Goal: Information Seeking & Learning: Learn about a topic

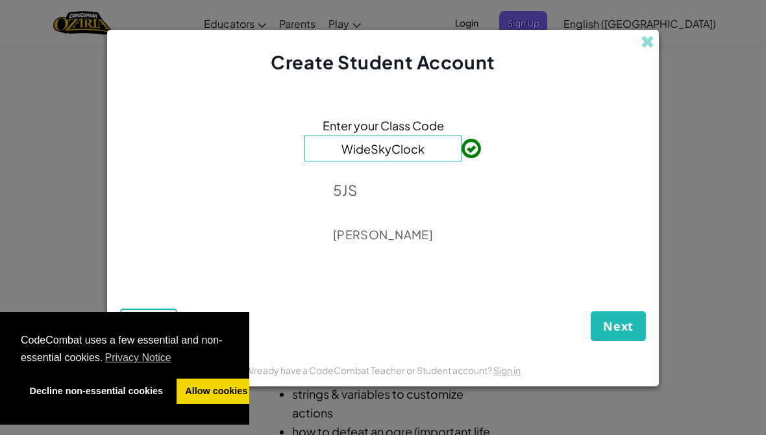
click at [616, 324] on button "Next" at bounding box center [617, 326] width 55 height 30
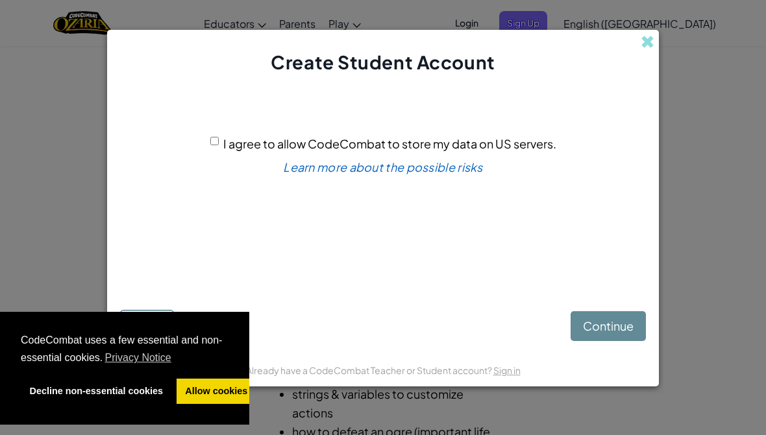
click at [212, 141] on div "I agree to allow CodeCombat to store my data on US servers. Learn more about th…" at bounding box center [383, 185] width 526 height 195
click at [205, 141] on div "I agree to allow CodeCombat to store my data on US servers. Learn more about th…" at bounding box center [383, 185] width 526 height 195
click at [213, 145] on input "I agree to allow CodeCombat to store my data on US servers." at bounding box center [214, 141] width 8 height 8
checkbox input "true"
click at [587, 315] on div "Continue Back" at bounding box center [383, 313] width 526 height 58
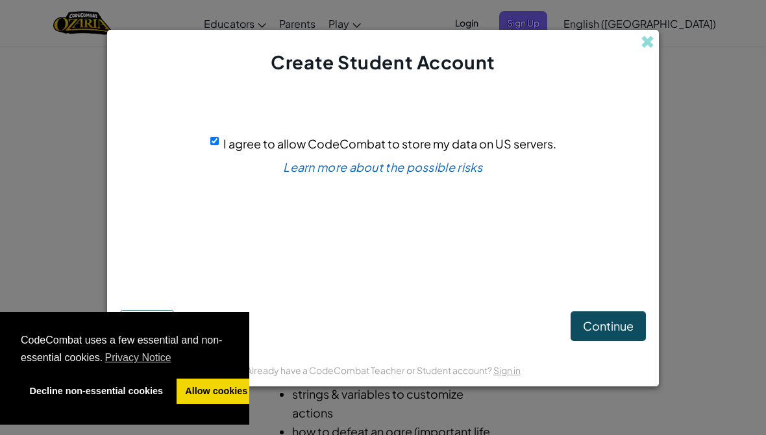
click at [583, 333] on span "Continue" at bounding box center [608, 326] width 51 height 15
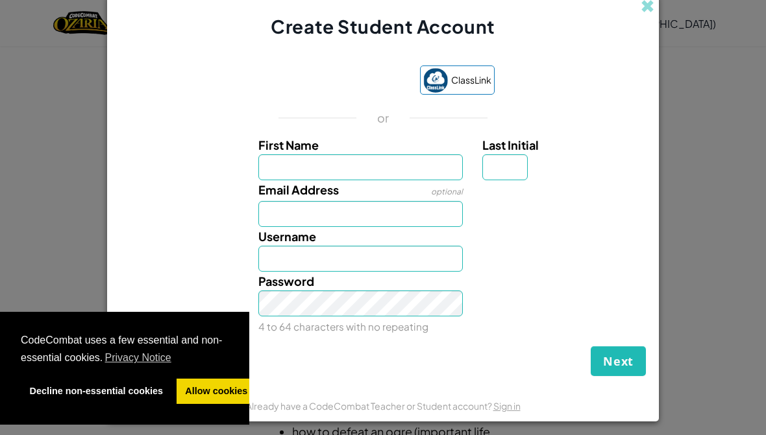
click at [321, 84] on div "Über Google anmelden. Wird in neuem Tab geöffnet." at bounding box center [339, 81] width 135 height 29
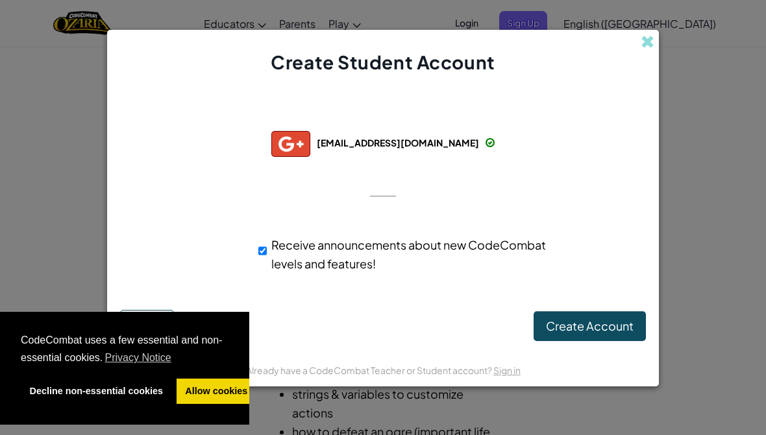
click at [607, 333] on span "Create Account" at bounding box center [590, 326] width 88 height 15
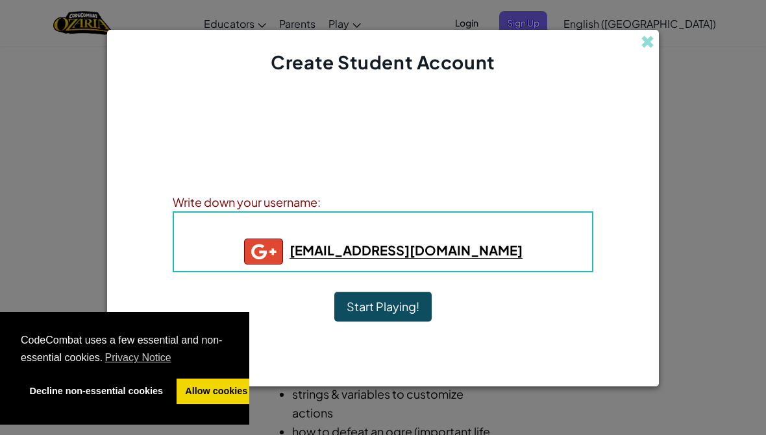
click at [394, 322] on button "Start Playing!" at bounding box center [382, 307] width 97 height 30
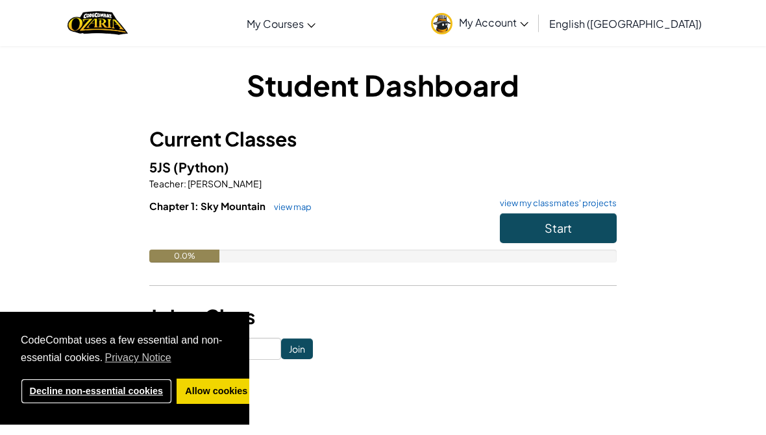
click at [43, 400] on link "Decline non-essential cookies" at bounding box center [96, 392] width 151 height 26
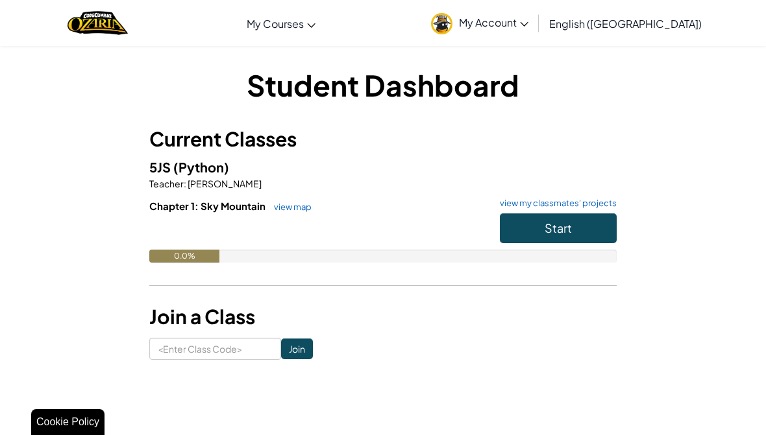
click at [578, 219] on button "Start" at bounding box center [558, 228] width 117 height 30
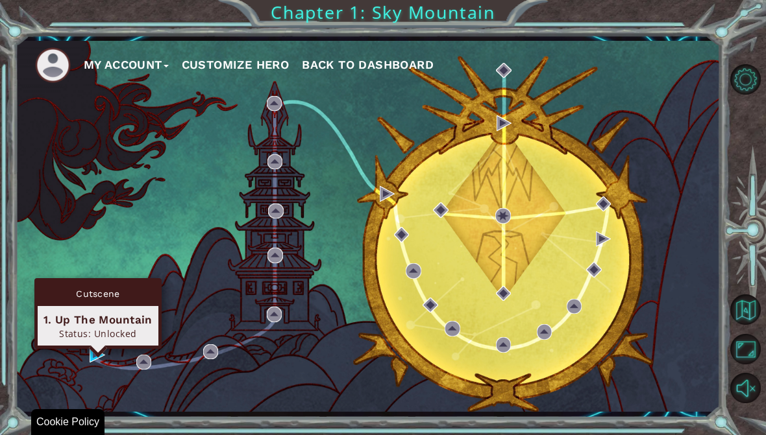
click at [90, 330] on div "Status: Unlocked" at bounding box center [97, 334] width 109 height 12
click at [108, 322] on div "1. Up The Mountain" at bounding box center [97, 320] width 109 height 16
click at [96, 306] on div "1. Up The Mountain Status: Unlocked" at bounding box center [98, 326] width 121 height 40
click at [103, 322] on div "1. Up The Mountain" at bounding box center [97, 320] width 109 height 16
click at [60, 320] on div "1. Up The Mountain" at bounding box center [97, 320] width 109 height 16
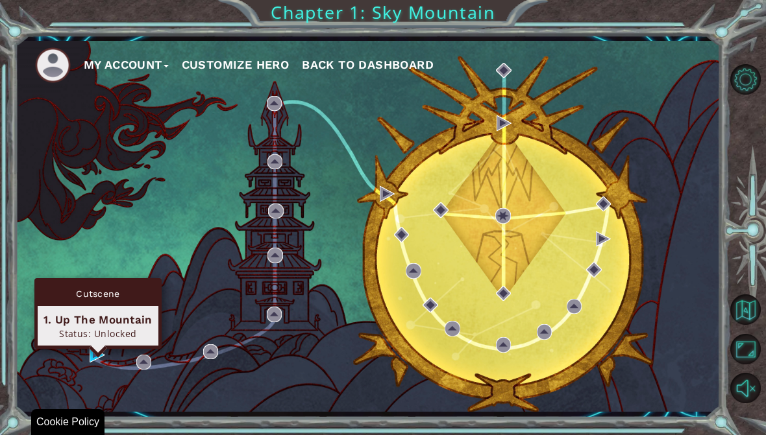
click at [90, 321] on div "1. Up The Mountain" at bounding box center [97, 320] width 109 height 16
click at [101, 332] on div "Status: Unlocked" at bounding box center [97, 334] width 109 height 12
click at [86, 299] on div "Cutscene" at bounding box center [98, 294] width 121 height 25
click at [115, 324] on div "1. Up The Mountain" at bounding box center [97, 320] width 109 height 16
click at [199, 248] on div "My Account Customize Hero Back to Dashboard" at bounding box center [368, 227] width 705 height 372
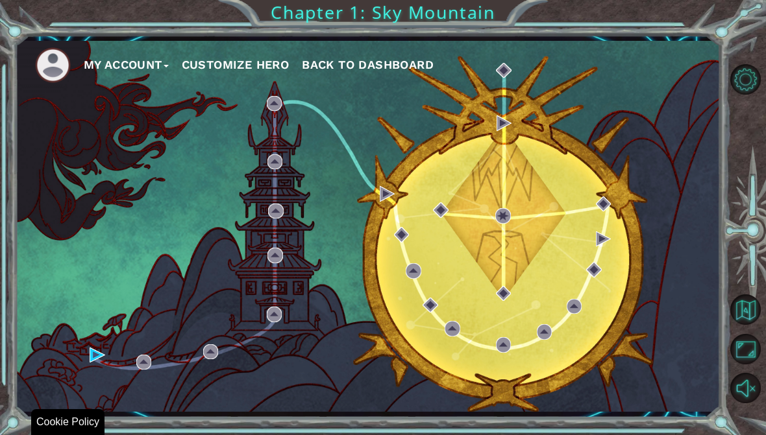
click at [291, 248] on div "My Account Customize Hero Back to Dashboard" at bounding box center [368, 227] width 705 height 372
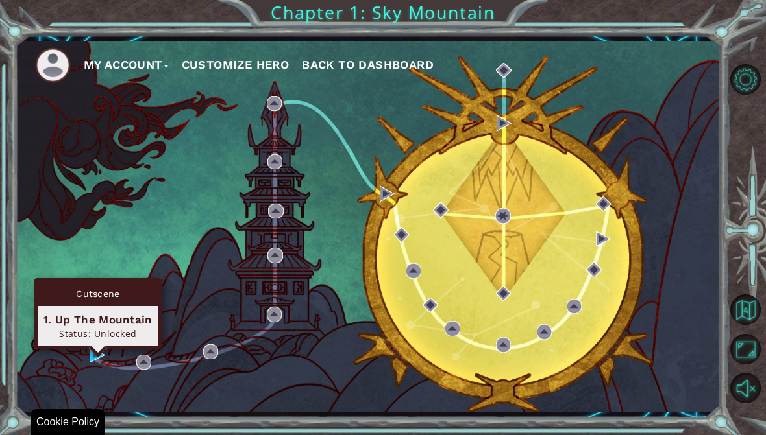
click at [119, 309] on div "1. Up The Mountain Status: Unlocked" at bounding box center [98, 326] width 121 height 40
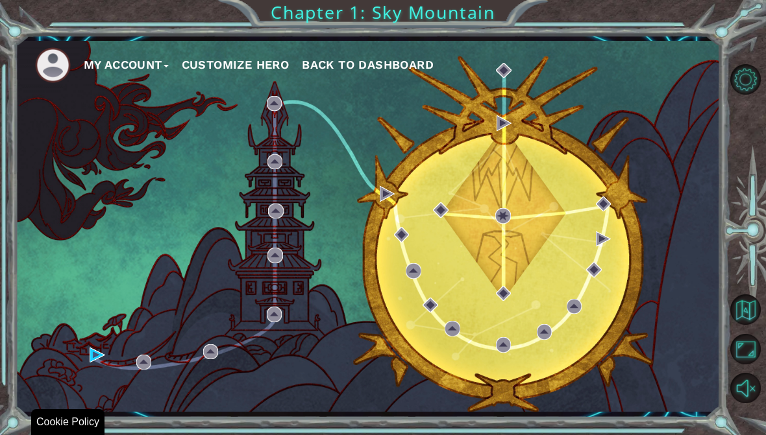
click at [40, 209] on div "My Account Customize Hero Back to Dashboard" at bounding box center [368, 227] width 705 height 372
click at [583, 252] on div "My Account Customize Hero Back to Dashboard" at bounding box center [368, 227] width 705 height 372
click at [84, 354] on div "My Account Customize Hero Back to Dashboard" at bounding box center [368, 227] width 705 height 372
click at [161, 363] on div "My Account Customize Hero Back to Dashboard" at bounding box center [368, 227] width 705 height 372
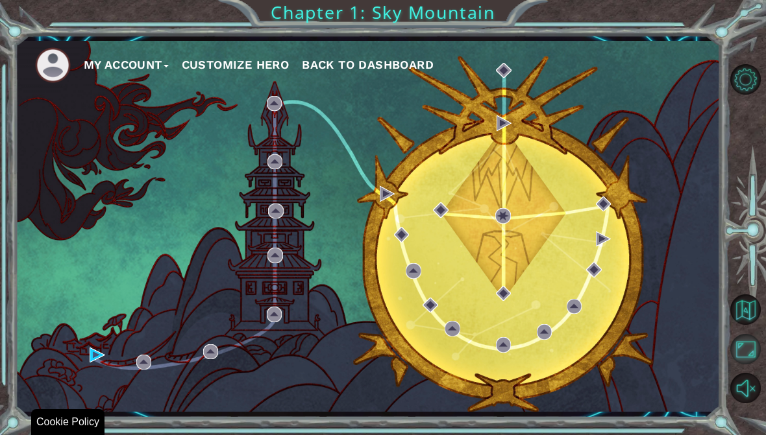
click at [746, 363] on button "Maximize Browser" at bounding box center [745, 349] width 30 height 30
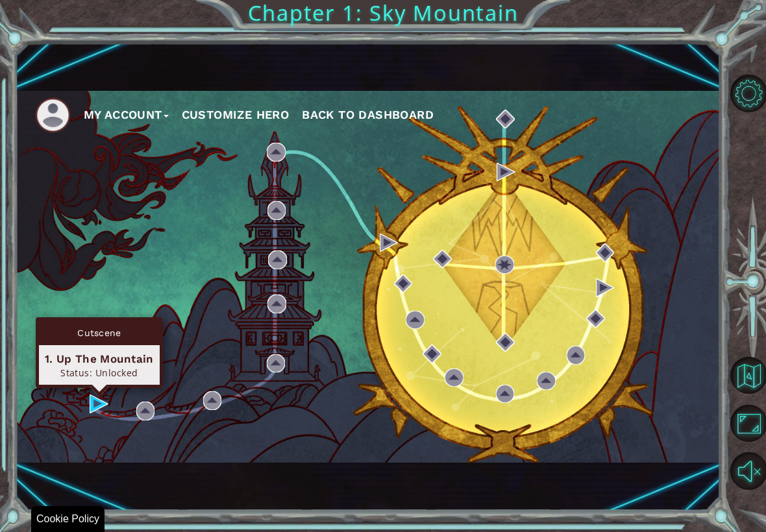
click at [84, 367] on div "Status: Unlocked" at bounding box center [99, 373] width 109 height 12
click at [64, 352] on div "1. Up The Mountain" at bounding box center [99, 359] width 109 height 16
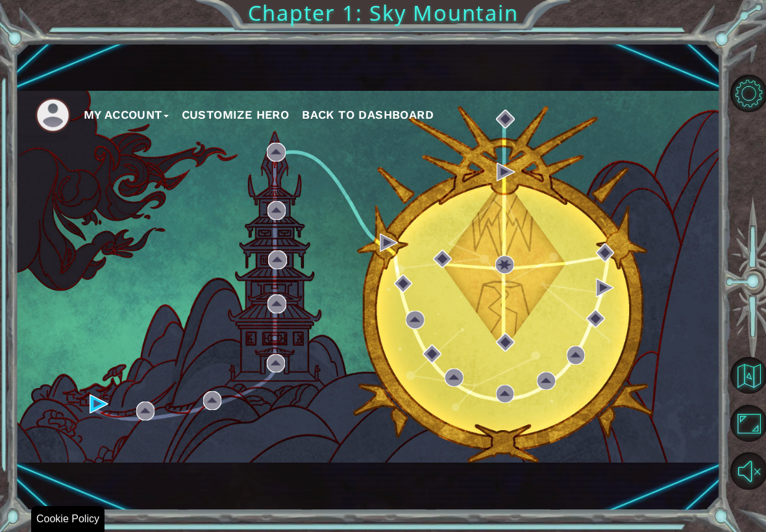
click at [25, 282] on div "My Account Customize Hero Back to Dashboard" at bounding box center [368, 277] width 705 height 372
click at [58, 330] on div "My Account Customize Hero Back to Dashboard" at bounding box center [368, 277] width 705 height 372
click at [85, 403] on div "My Account Customize Hero Back to Dashboard" at bounding box center [368, 277] width 705 height 372
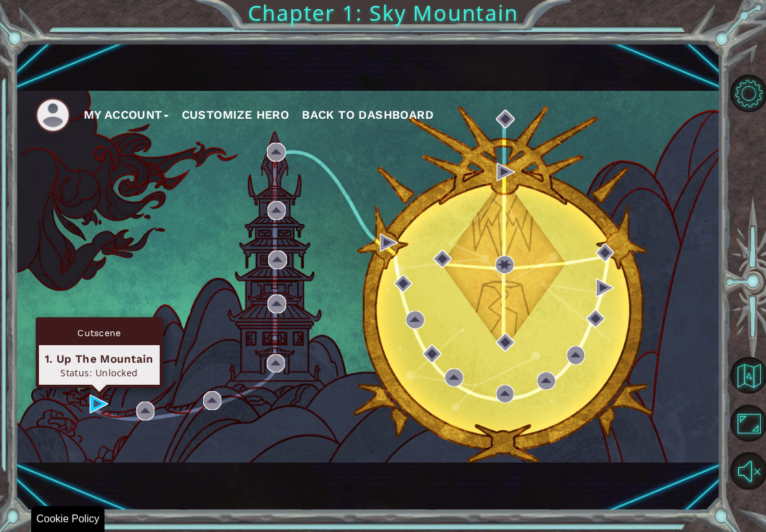
click at [80, 348] on div "1. Up The Mountain Status: Unlocked" at bounding box center [99, 365] width 121 height 40
click at [90, 410] on img at bounding box center [99, 403] width 19 height 19
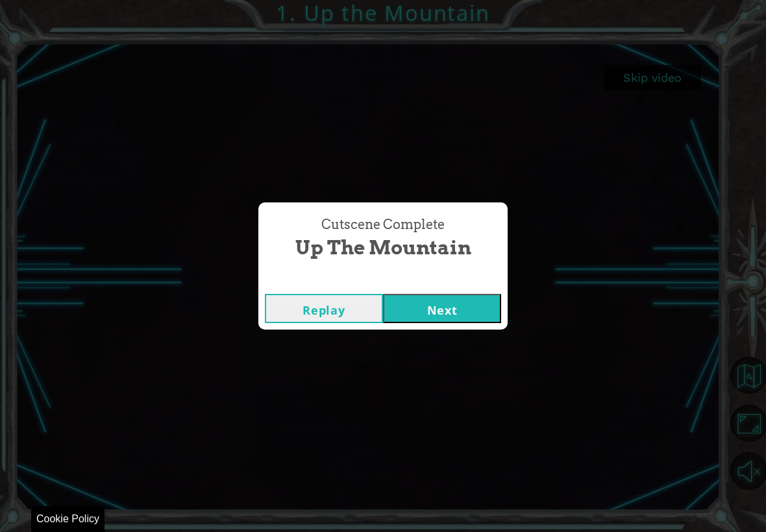
click at [418, 304] on button "Next" at bounding box center [442, 308] width 118 height 29
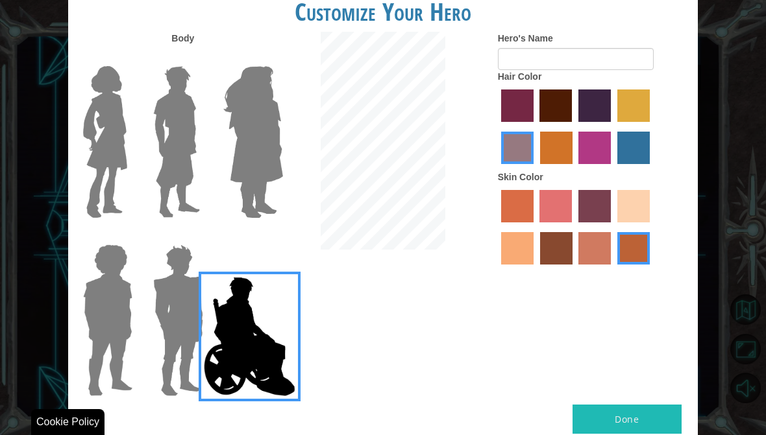
click at [149, 288] on img at bounding box center [178, 320] width 60 height 162
click at [199, 236] on input "Hero Garnet" at bounding box center [199, 236] width 0 height 0
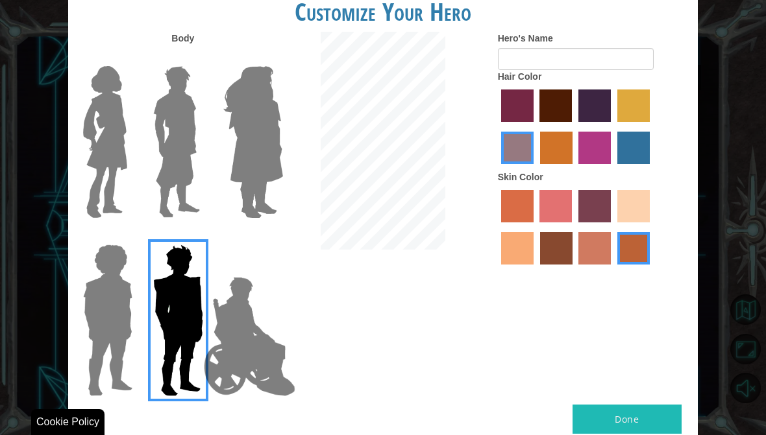
click at [178, 292] on img at bounding box center [178, 320] width 60 height 162
click at [199, 236] on input "Hero Garnet" at bounding box center [199, 236] width 0 height 0
click at [103, 297] on img at bounding box center [108, 320] width 60 height 162
click at [128, 236] on input "Hero Steven" at bounding box center [128, 236] width 0 height 0
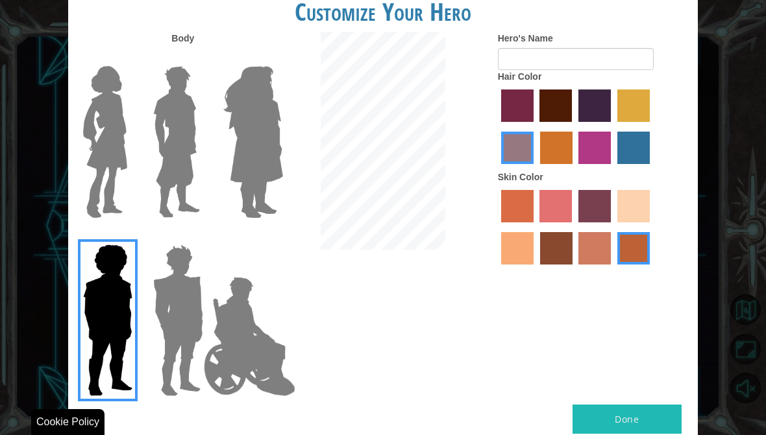
click at [262, 174] on img at bounding box center [253, 142] width 71 height 162
click at [268, 58] on input "Hero Amethyst" at bounding box center [268, 58] width 0 height 0
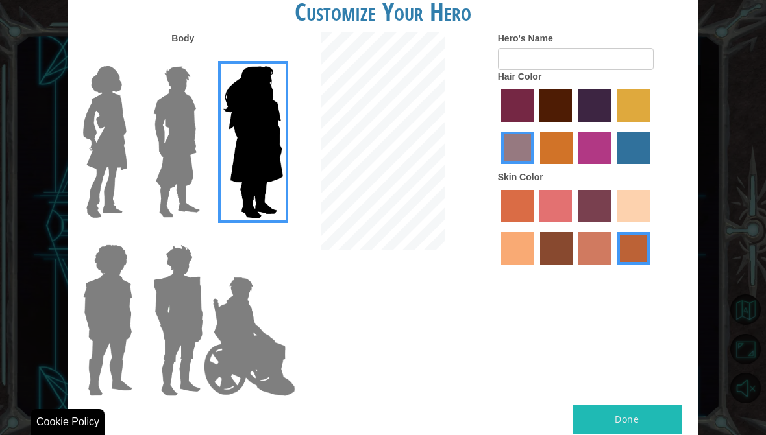
click at [178, 158] on img at bounding box center [177, 142] width 58 height 162
click at [199, 58] on input "Hero Lars" at bounding box center [199, 58] width 0 height 0
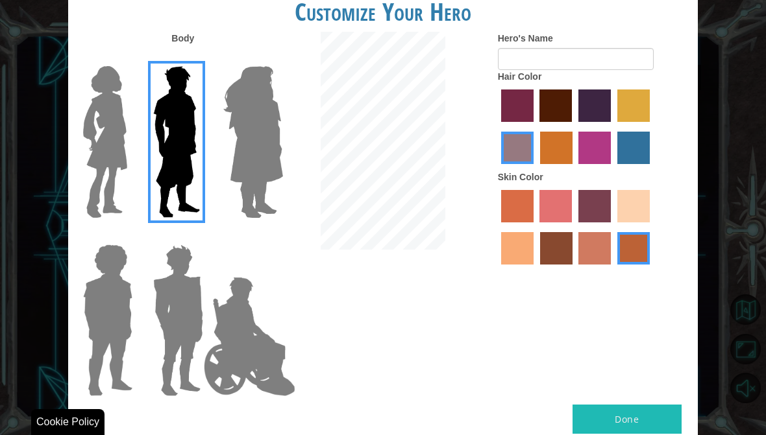
click at [611, 115] on label "hot purple hair color" at bounding box center [594, 106] width 32 height 32
click at [574, 127] on input "hot purple hair color" at bounding box center [574, 127] width 0 height 0
radio input "true"
click at [526, 223] on label "sorbus skin color" at bounding box center [517, 206] width 32 height 32
click at [496, 227] on input "sorbus skin color" at bounding box center [496, 227] width 0 height 0
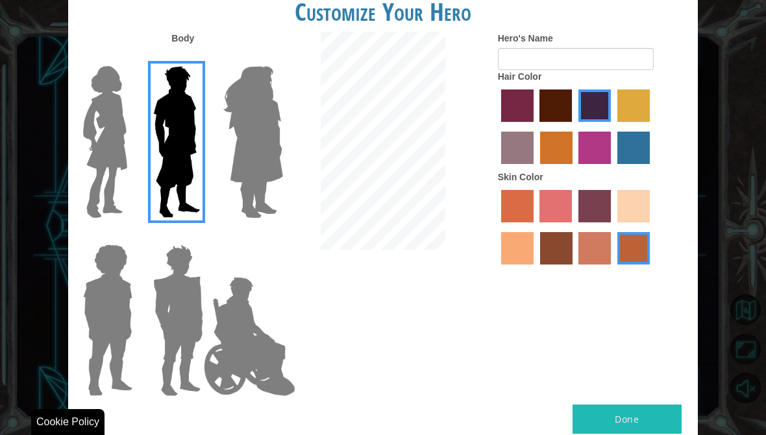
radio input "true"
click at [533, 223] on label "sorbus skin color" at bounding box center [517, 206] width 32 height 32
click at [496, 227] on input "sorbus skin color" at bounding box center [496, 227] width 0 height 0
click at [652, 418] on button "Done" at bounding box center [626, 419] width 109 height 29
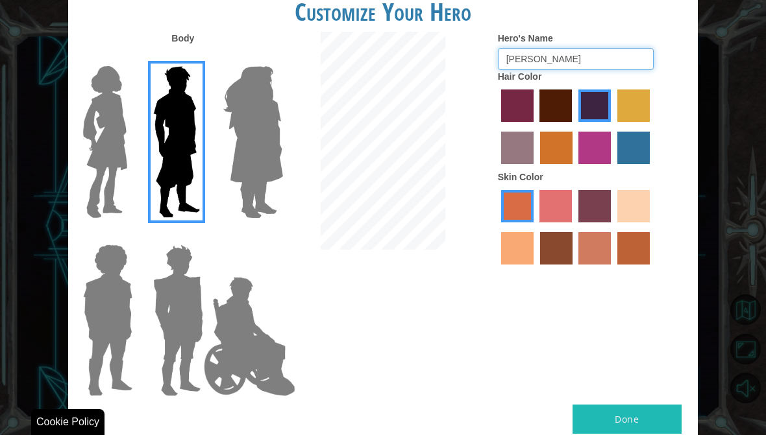
click at [553, 70] on input "[PERSON_NAME]" at bounding box center [576, 59] width 156 height 22
type input "K"
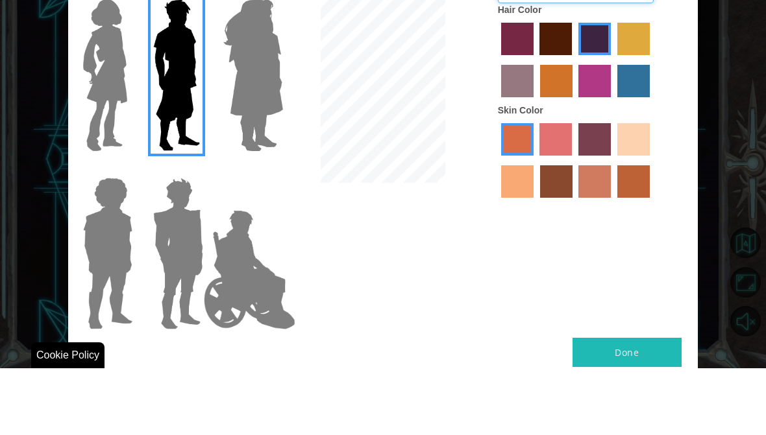
type input "CR7krish"
click at [655, 405] on button "Done" at bounding box center [626, 419] width 109 height 29
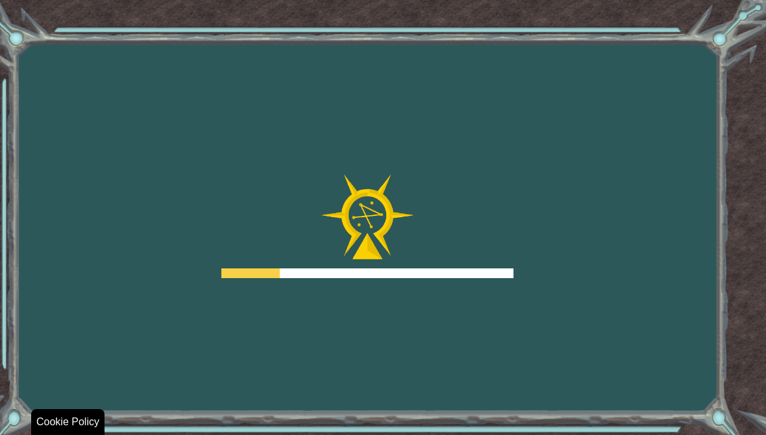
click at [664, 337] on div "Goals Error loading from server. Try refreshing the page. You'll need to join a…" at bounding box center [383, 217] width 766 height 435
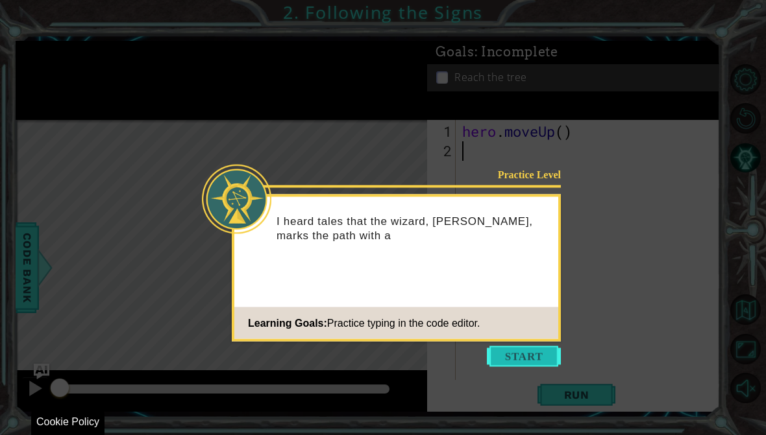
click at [531, 358] on button "Start" at bounding box center [524, 356] width 74 height 21
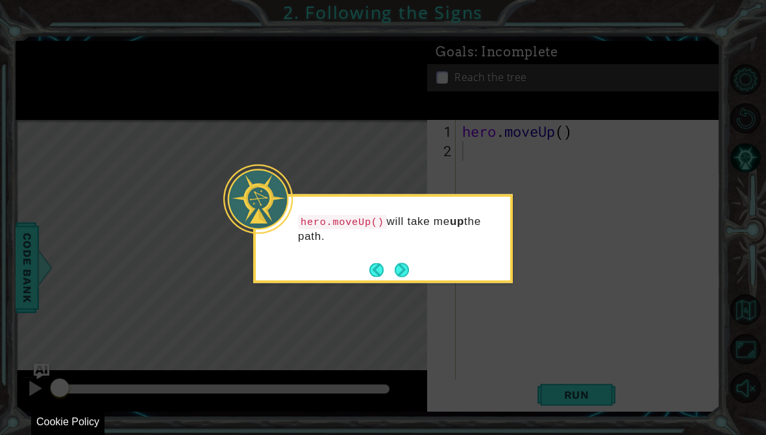
click at [551, 307] on icon at bounding box center [383, 217] width 766 height 435
click at [511, 276] on div "hero.moveUp() will take me up the path." at bounding box center [383, 239] width 260 height 89
click at [406, 263] on button "Next" at bounding box center [401, 270] width 16 height 16
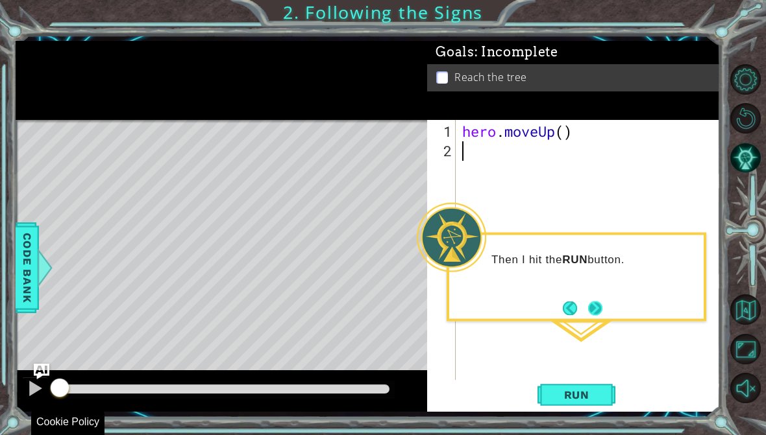
click at [592, 313] on button "Next" at bounding box center [594, 307] width 19 height 19
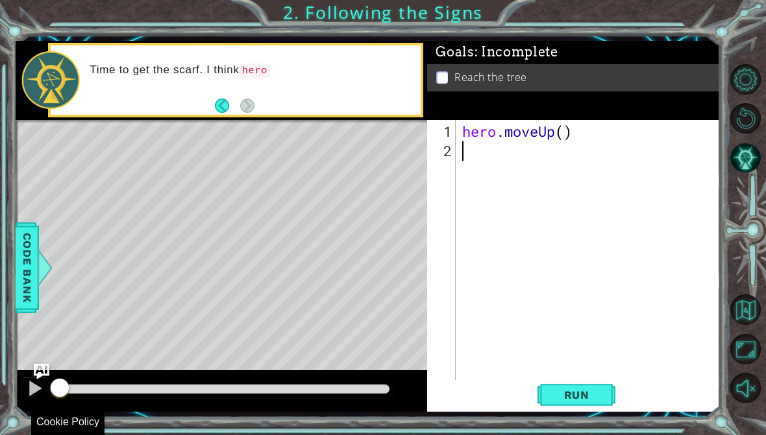
click at [318, 125] on div "Level Map" at bounding box center [315, 311] width 599 height 382
click at [222, 110] on button "Back" at bounding box center [227, 106] width 25 height 14
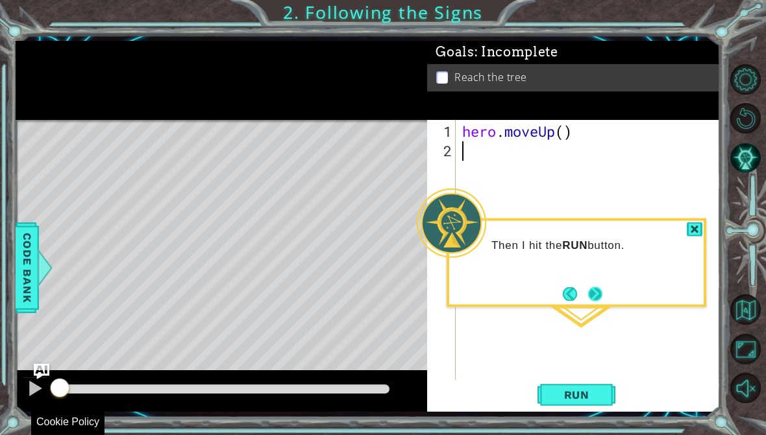
click at [596, 296] on button "Next" at bounding box center [595, 294] width 16 height 16
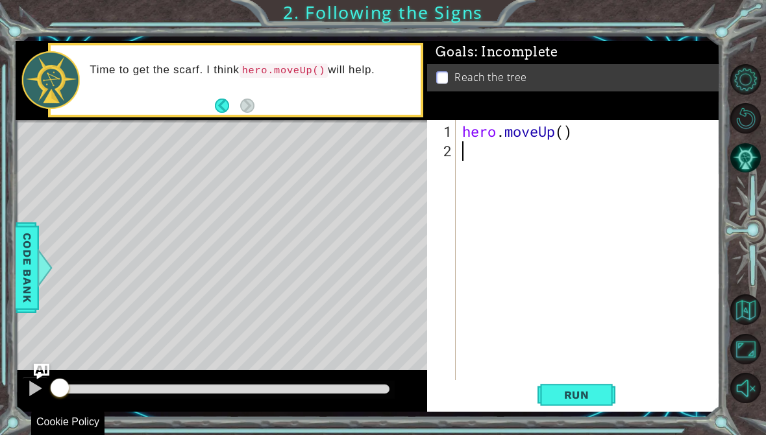
type textarea "abcde fg"
click at [33, 280] on span "Code Bank" at bounding box center [27, 267] width 21 height 79
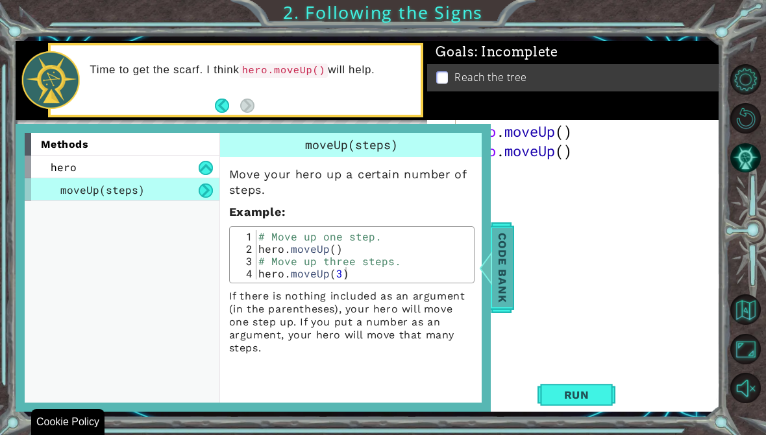
click at [510, 258] on span "Code Bank" at bounding box center [502, 267] width 21 height 79
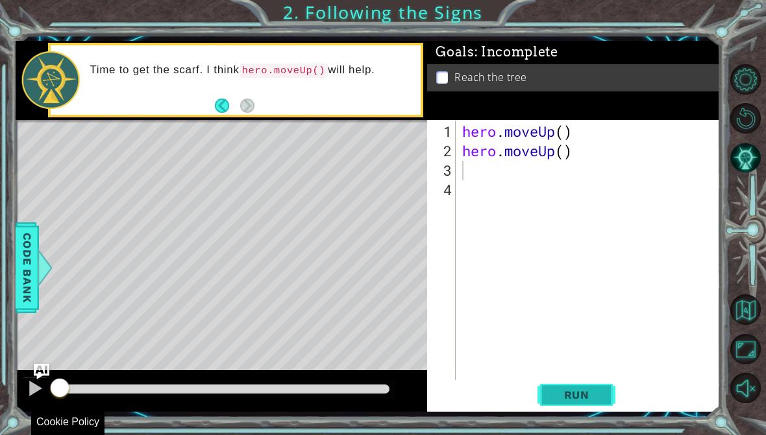
click at [582, 398] on span "Run" at bounding box center [576, 395] width 51 height 13
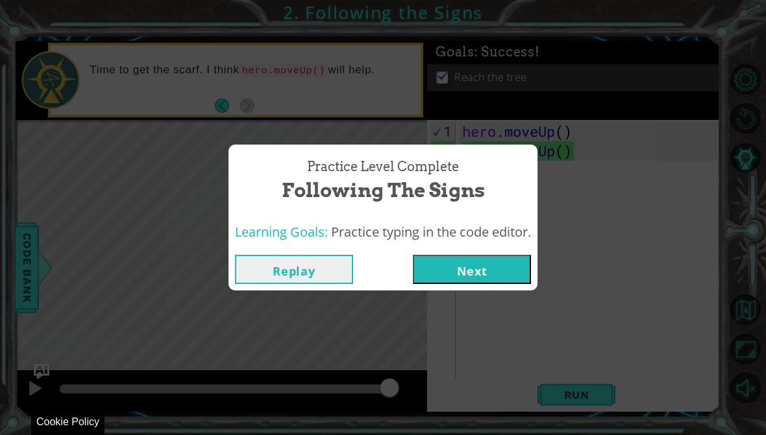
click at [513, 269] on button "Next" at bounding box center [472, 269] width 118 height 29
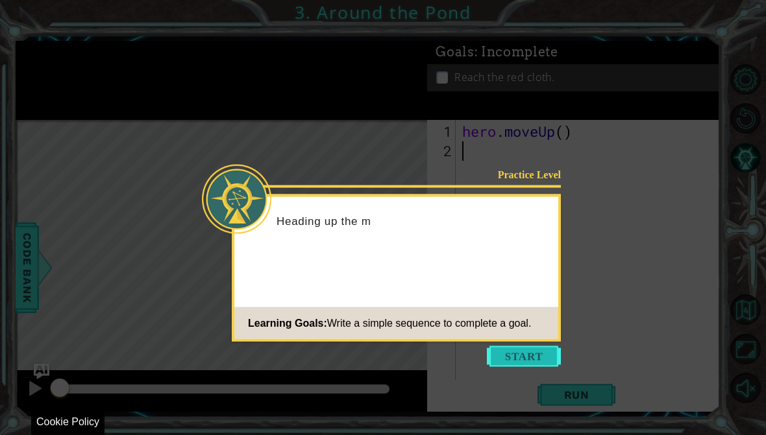
click at [536, 353] on button "Start" at bounding box center [524, 356] width 74 height 21
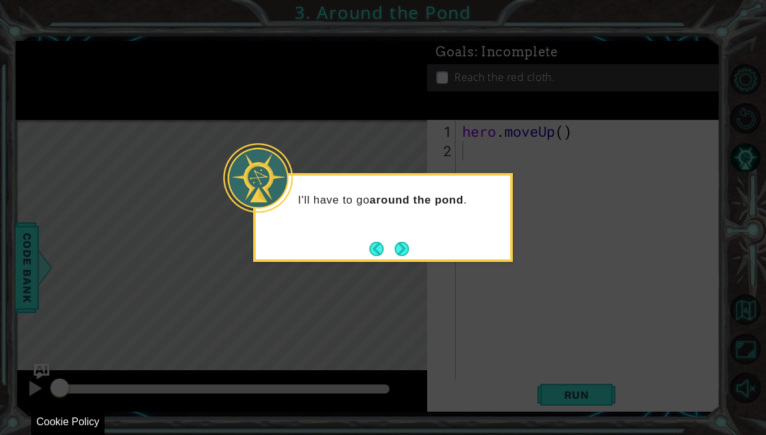
click at [417, 248] on div "I'll have to go around the pond ." at bounding box center [383, 217] width 260 height 89
click at [398, 251] on button "Next" at bounding box center [402, 249] width 18 height 18
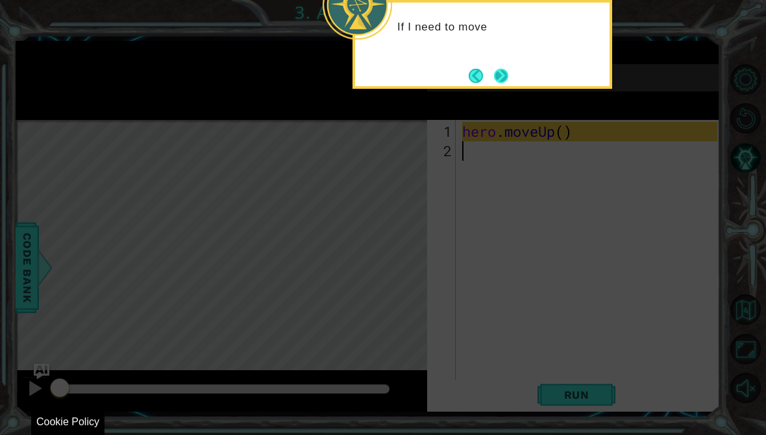
click at [497, 79] on button "Next" at bounding box center [500, 76] width 21 height 21
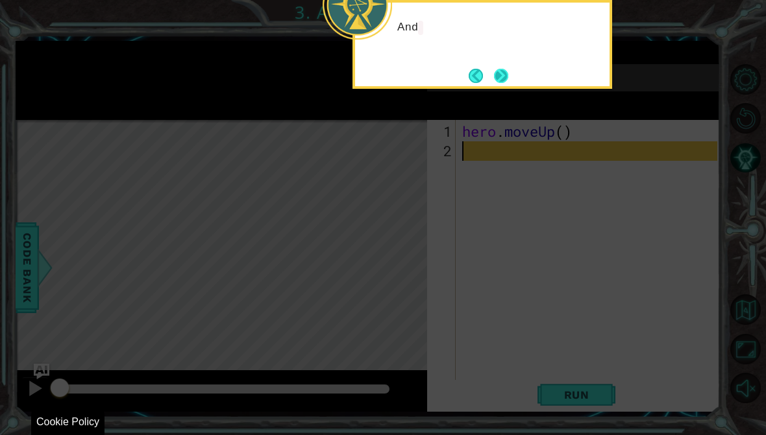
click at [506, 77] on button "Next" at bounding box center [501, 76] width 18 height 18
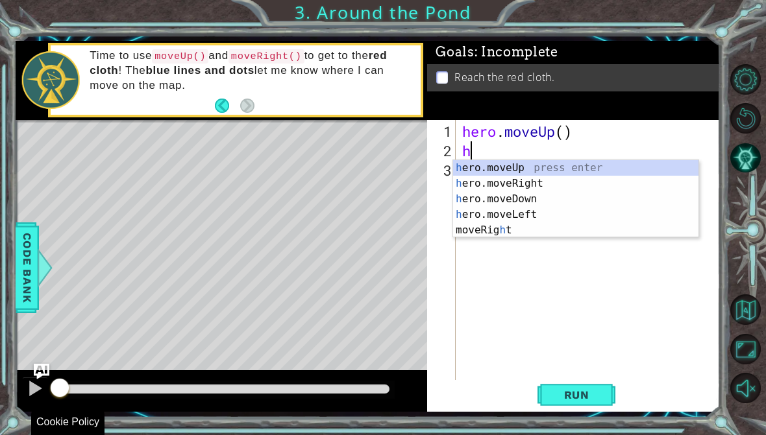
scroll to position [22, 32]
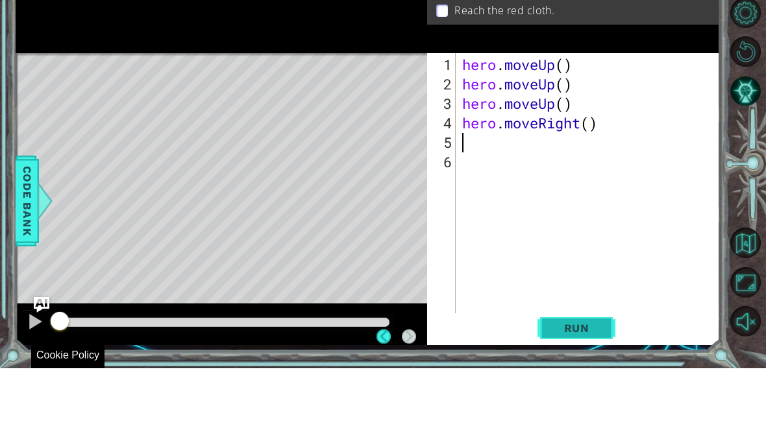
click at [581, 389] on span "Run" at bounding box center [576, 395] width 51 height 13
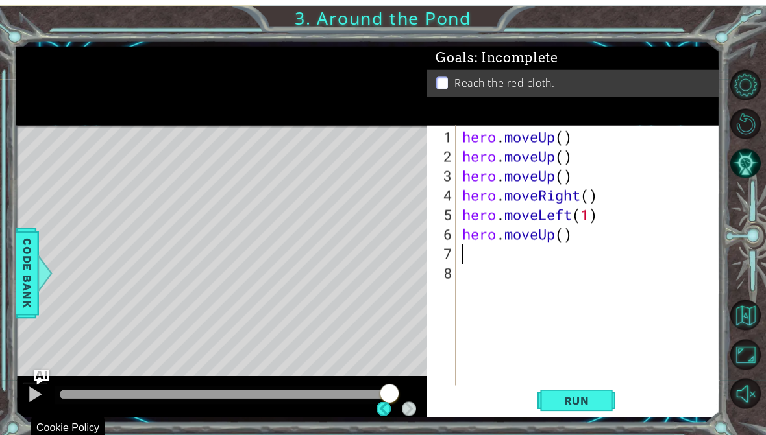
scroll to position [0, 0]
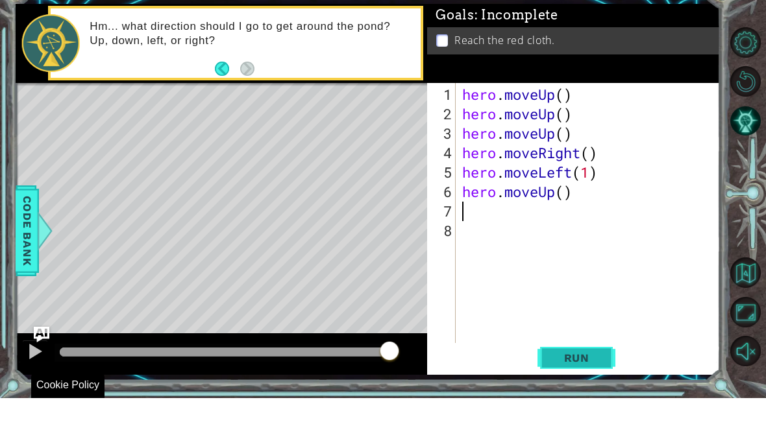
click at [582, 389] on span "Run" at bounding box center [576, 395] width 51 height 13
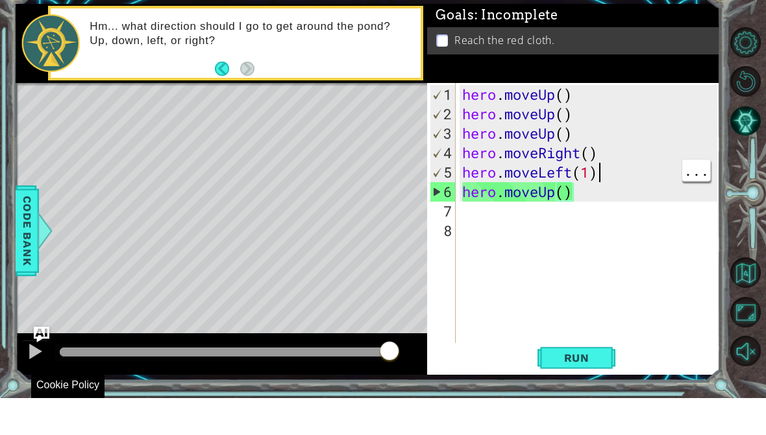
click at [601, 170] on div "hero . moveUp ( ) hero . moveUp ( ) hero . moveUp ( ) hero . moveRight ( ) hero…" at bounding box center [591, 277] width 264 height 311
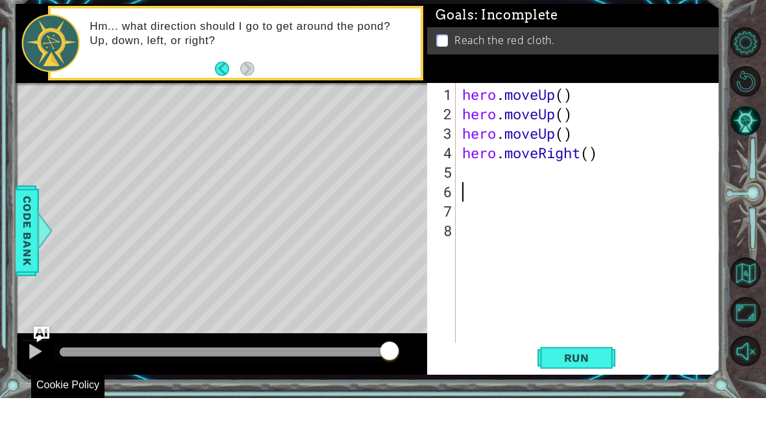
click at [459, 175] on div "hero . moveUp ( ) hero . moveUp ( ) hero . moveUp ( ) hero . moveRight ( )" at bounding box center [588, 256] width 258 height 272
click at [579, 389] on span "Run" at bounding box center [576, 395] width 51 height 13
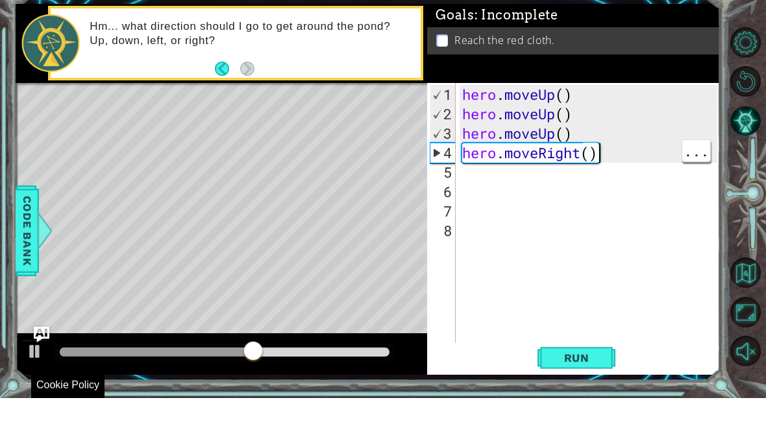
click at [613, 148] on div "hero . moveUp ( ) hero . moveUp ( ) hero . moveUp ( ) hero . moveRight ( )" at bounding box center [591, 277] width 264 height 311
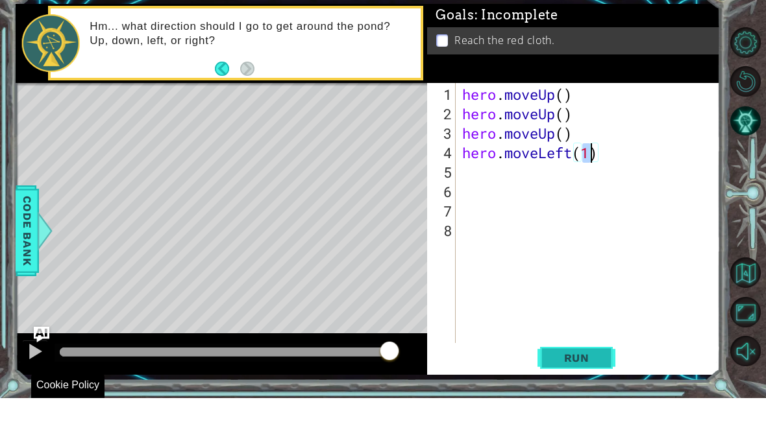
click at [592, 380] on button "Run" at bounding box center [576, 394] width 78 height 29
click at [571, 389] on span "Run" at bounding box center [576, 395] width 51 height 13
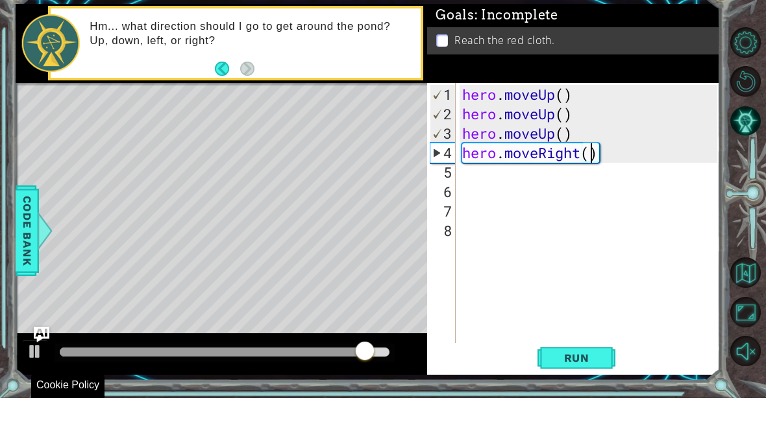
click at [471, 179] on div "hero . moveUp ( ) hero . moveUp ( ) hero . moveUp ( ) hero . moveRight ( )" at bounding box center [591, 277] width 264 height 311
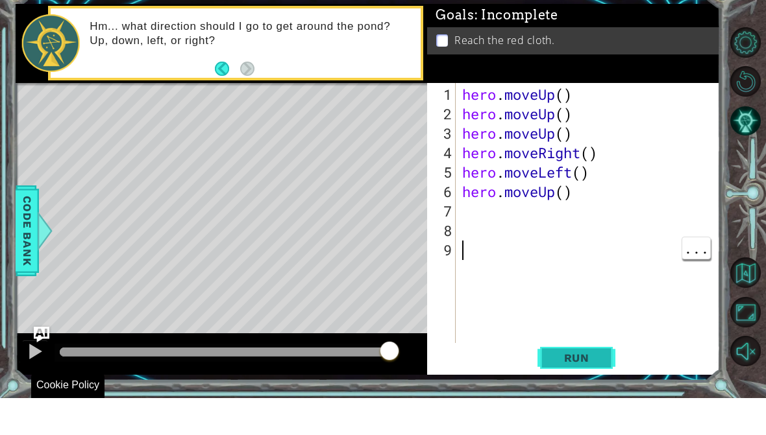
click at [581, 389] on span "Run" at bounding box center [576, 395] width 51 height 13
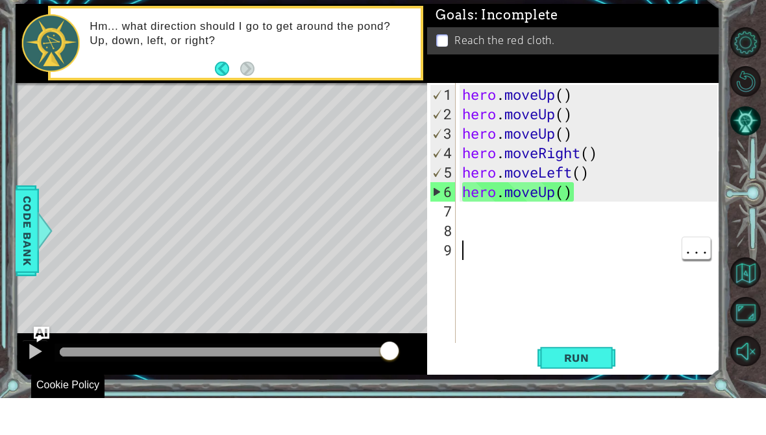
click at [581, 196] on div "hero . moveUp ( ) hero . moveUp ( ) hero . moveUp ( ) hero . moveRight ( ) hero…" at bounding box center [591, 277] width 264 height 311
click at [599, 173] on div "hero . moveUp ( ) hero . moveUp ( ) hero . moveUp ( ) hero . moveRight ( ) hero…" at bounding box center [591, 277] width 264 height 311
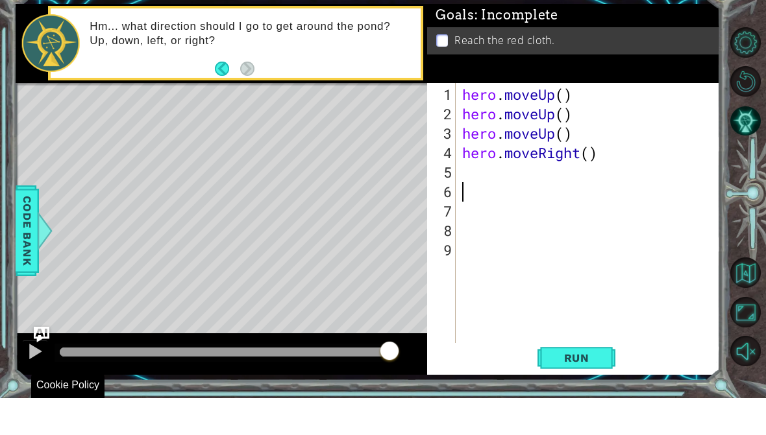
click at [455, 200] on div "5" at bounding box center [443, 209] width 26 height 19
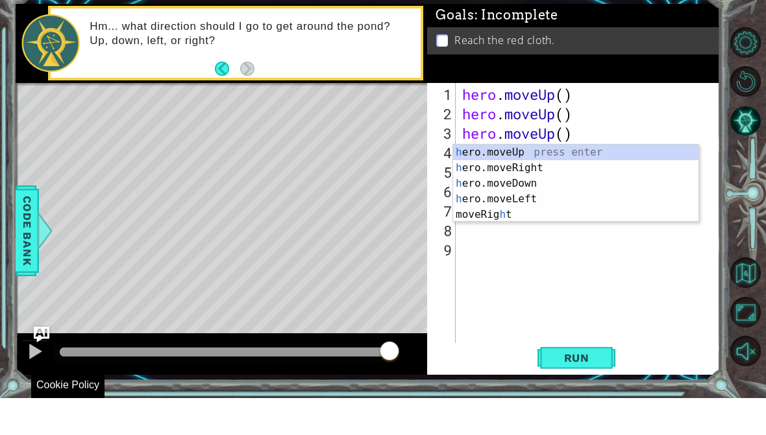
type textarea "abcde fg"
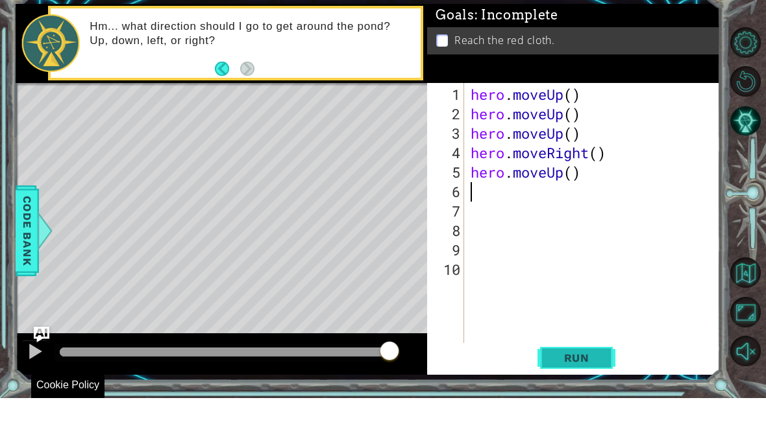
click at [584, 389] on span "Run" at bounding box center [576, 395] width 51 height 13
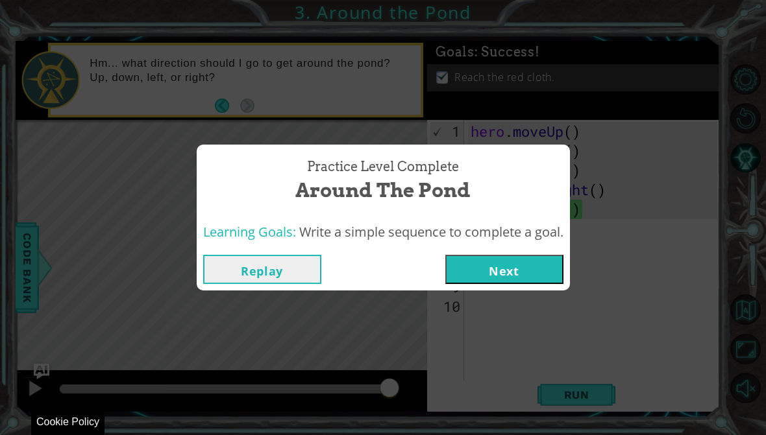
click at [539, 265] on button "Next" at bounding box center [504, 269] width 118 height 29
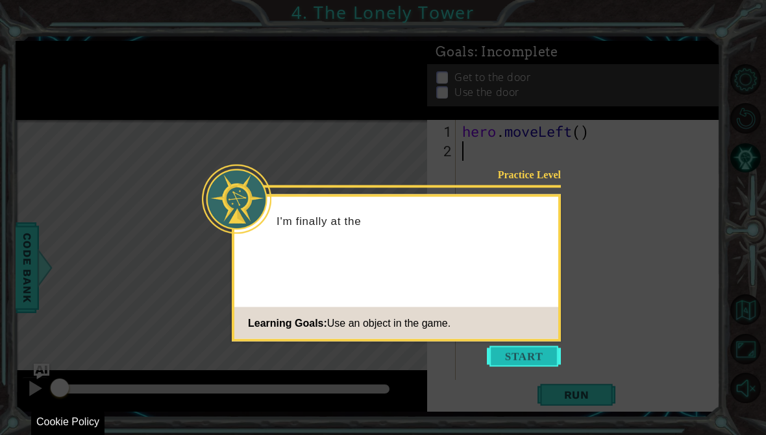
click at [527, 356] on button "Start" at bounding box center [524, 356] width 74 height 21
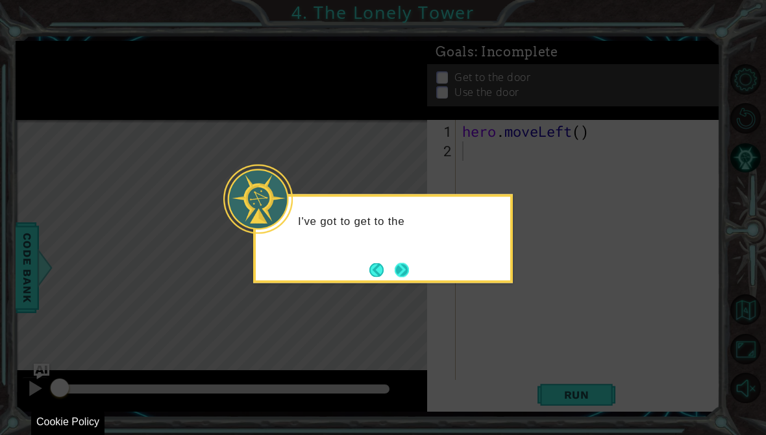
click at [406, 274] on button "Next" at bounding box center [402, 270] width 23 height 23
click at [403, 252] on div "Then how do I get tha" at bounding box center [383, 227] width 254 height 51
click at [409, 269] on button "Next" at bounding box center [402, 270] width 16 height 16
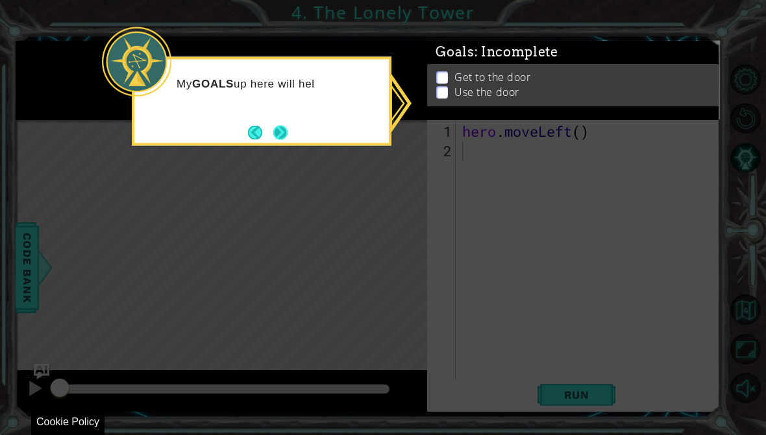
click at [288, 134] on button "Next" at bounding box center [280, 132] width 23 height 23
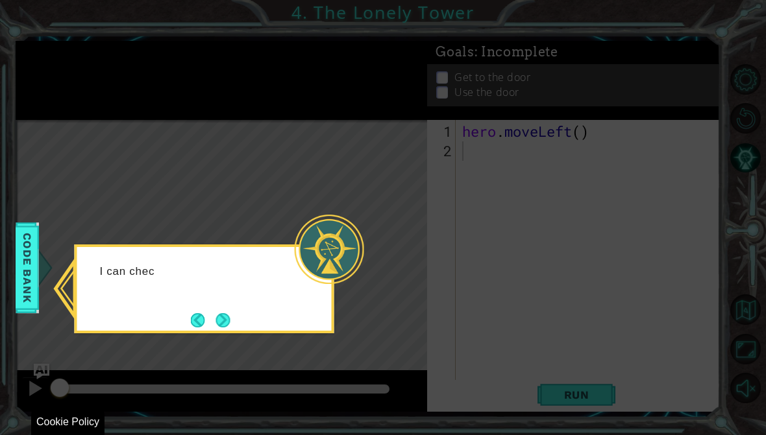
click at [402, 279] on icon at bounding box center [383, 217] width 766 height 435
click at [266, 329] on div "I can check out the Cod" at bounding box center [205, 289] width 260 height 89
click at [230, 328] on button "Next" at bounding box center [222, 320] width 15 height 15
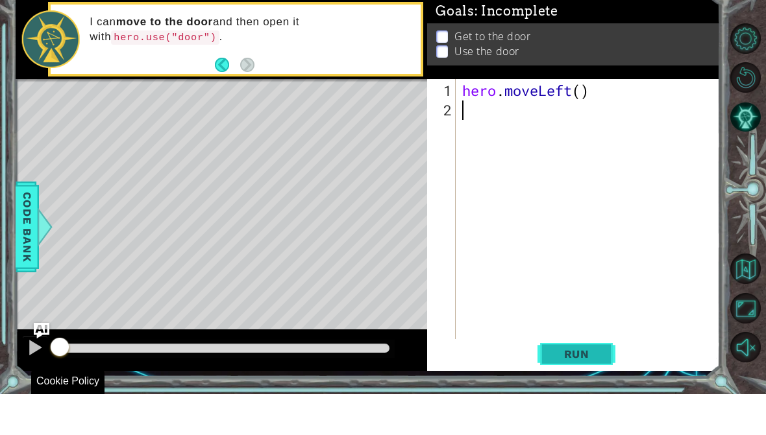
click at [585, 380] on button "Run" at bounding box center [576, 394] width 78 height 29
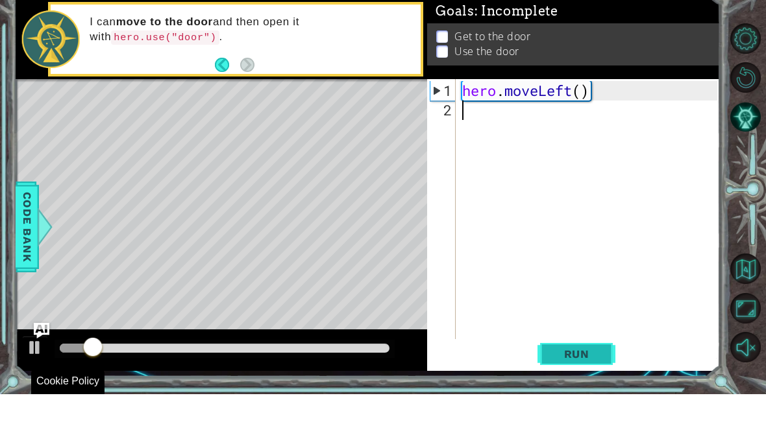
click at [595, 389] on span "Run" at bounding box center [576, 395] width 51 height 13
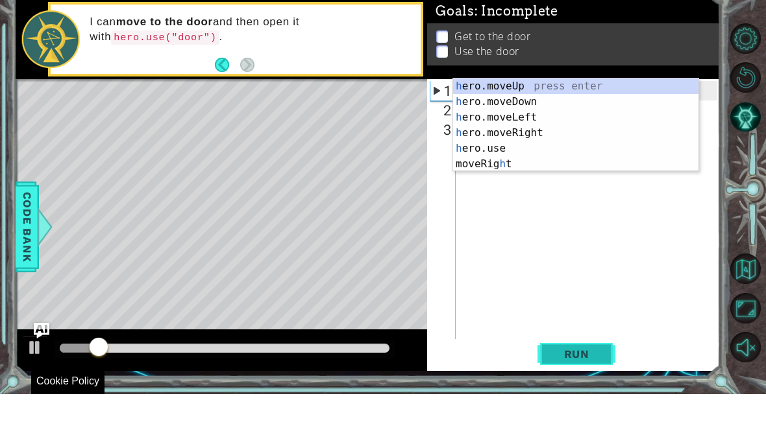
scroll to position [22, 32]
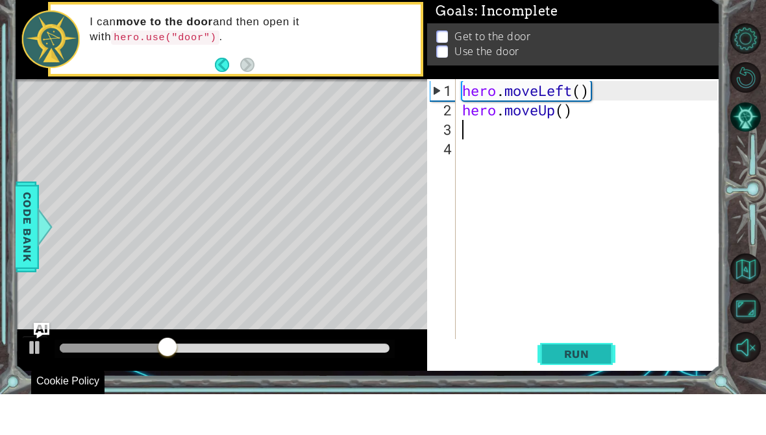
click at [594, 389] on span "Run" at bounding box center [576, 395] width 51 height 13
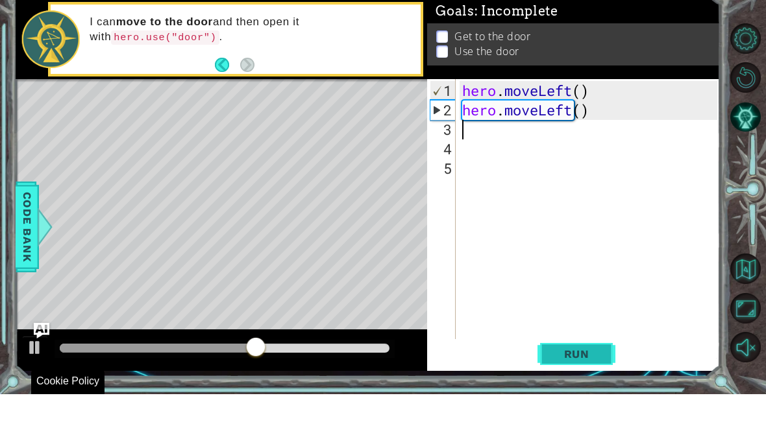
click at [588, 389] on span "Run" at bounding box center [576, 395] width 51 height 13
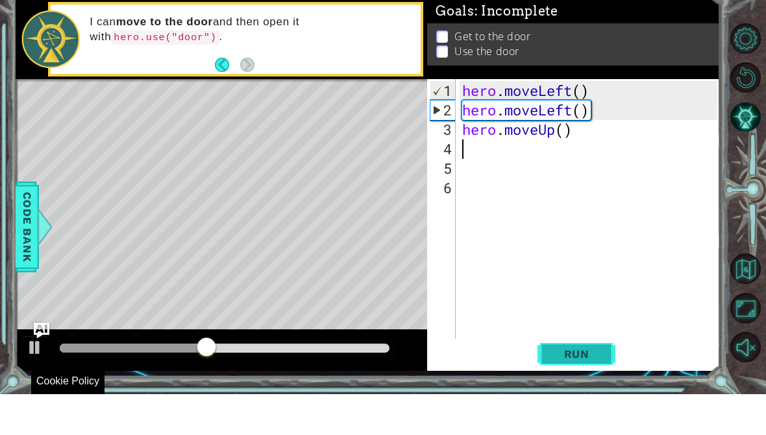
click at [579, 389] on span "Run" at bounding box center [576, 395] width 51 height 13
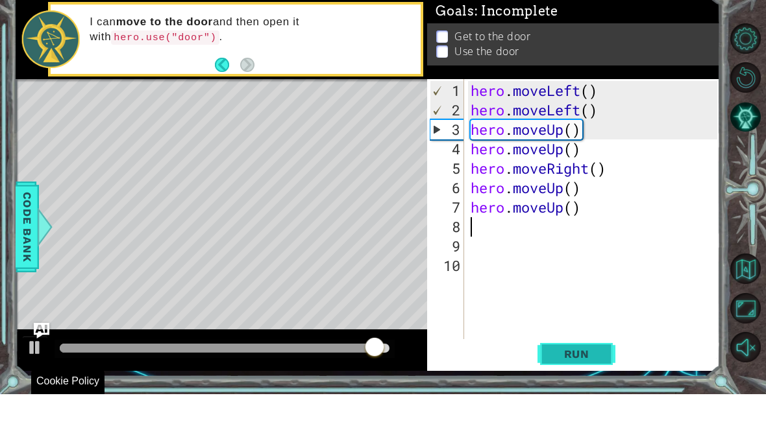
click at [577, 389] on span "Run" at bounding box center [576, 395] width 51 height 13
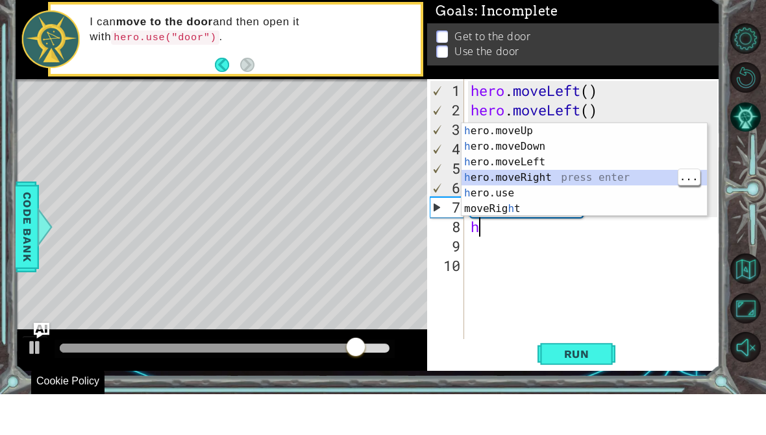
type textarea "abcde fg"
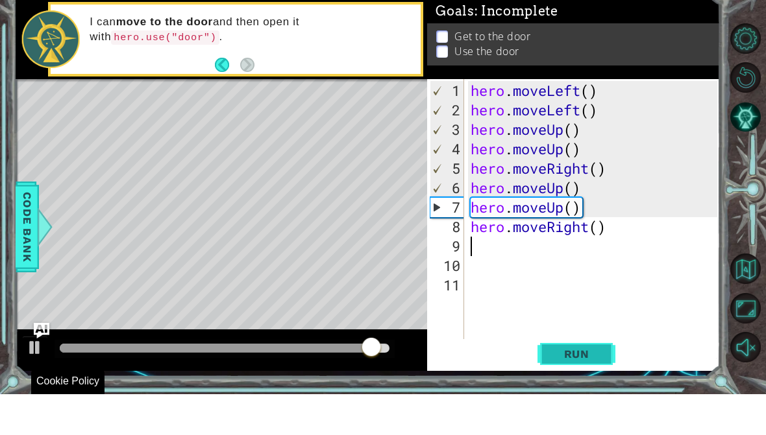
click at [572, 380] on button "Run" at bounding box center [576, 394] width 78 height 29
